Goal: Find specific page/section: Find specific page/section

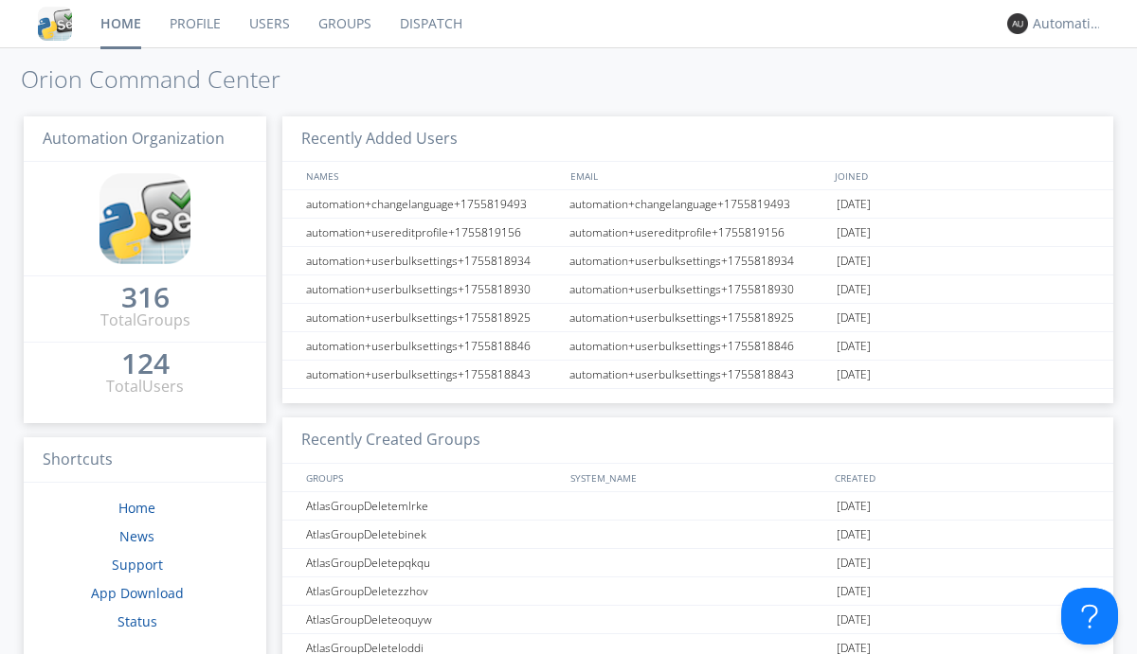
click at [429, 24] on link "Dispatch" at bounding box center [430, 23] width 91 height 47
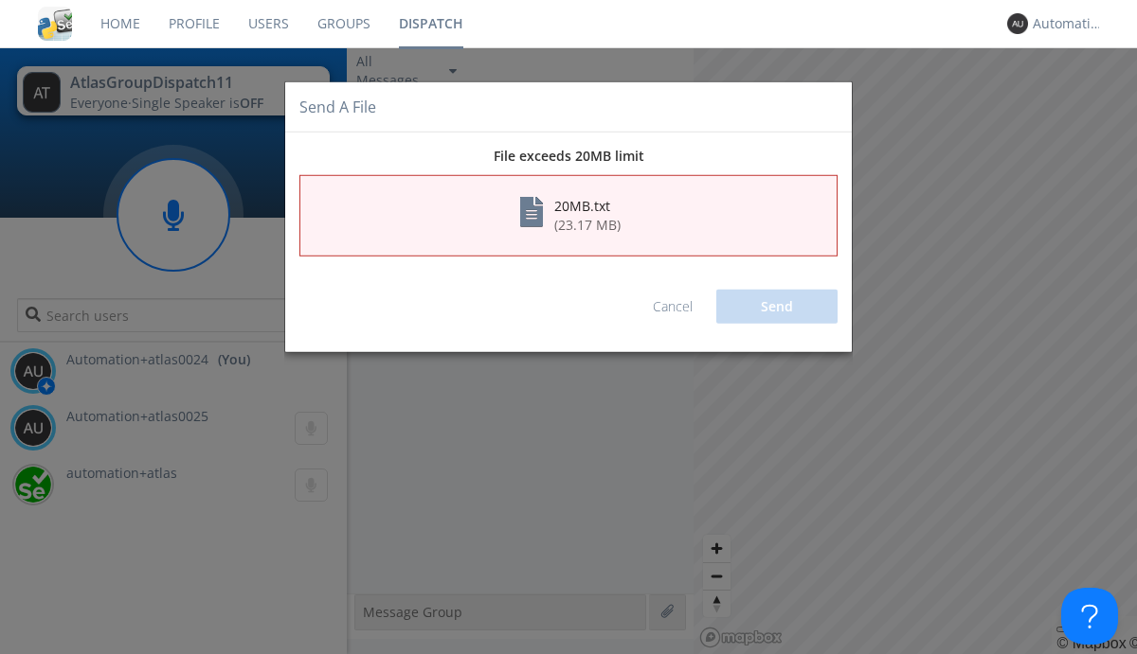
click at [672, 307] on link "Cancel" at bounding box center [673, 306] width 40 height 18
click at [1063, 24] on div "Automation+atlas0024" at bounding box center [1067, 23] width 71 height 19
